Goal: Task Accomplishment & Management: Manage account settings

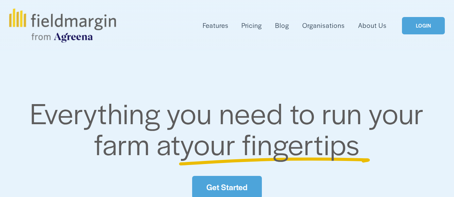
click at [425, 22] on link "LOGIN" at bounding box center [423, 25] width 43 height 17
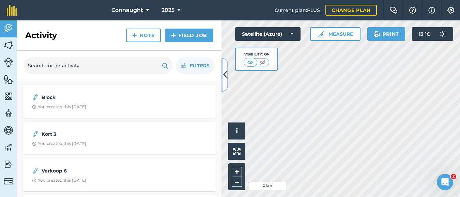
click at [225, 72] on icon at bounding box center [225, 75] width 4 height 12
click at [452, 11] on img at bounding box center [450, 10] width 8 height 7
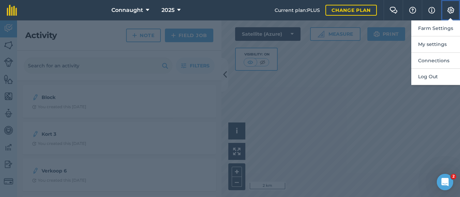
click at [452, 11] on img at bounding box center [450, 10] width 8 height 7
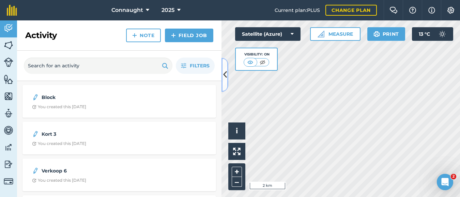
click at [225, 78] on icon at bounding box center [225, 75] width 4 height 12
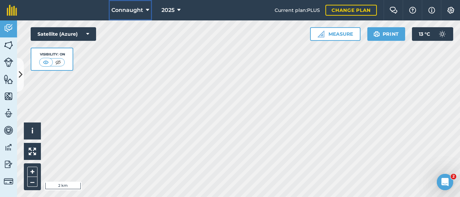
click at [145, 9] on button "Connaught" at bounding box center [130, 10] width 43 height 20
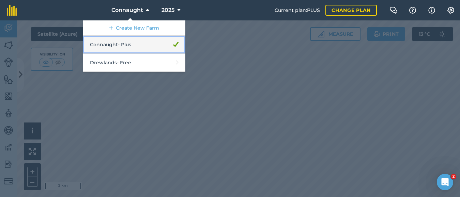
click at [160, 44] on link "Connaught - Plus" at bounding box center [134, 45] width 102 height 18
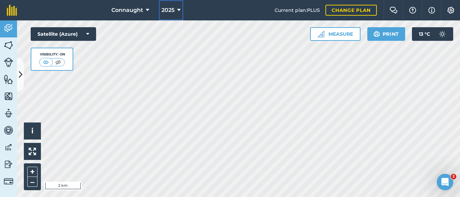
drag, startPoint x: 174, startPoint y: 6, endPoint x: 174, endPoint y: 18, distance: 11.9
click at [174, 7] on button "2025" at bounding box center [171, 10] width 25 height 20
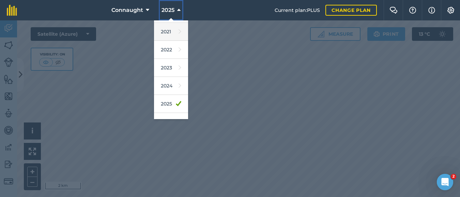
scroll to position [82, 0]
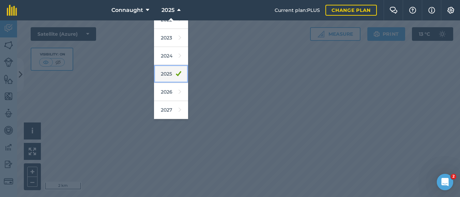
click at [176, 78] on icon at bounding box center [178, 74] width 5 height 10
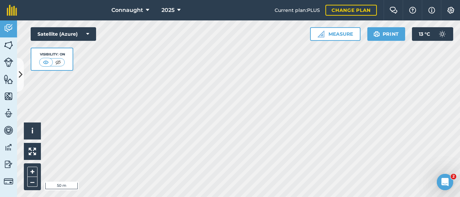
click at [184, 6] on div "Connaught 2025 Current plan : PLUS Change plan Farm Chat Help Info Settings Map…" at bounding box center [230, 98] width 460 height 197
